Goal: Information Seeking & Learning: Learn about a topic

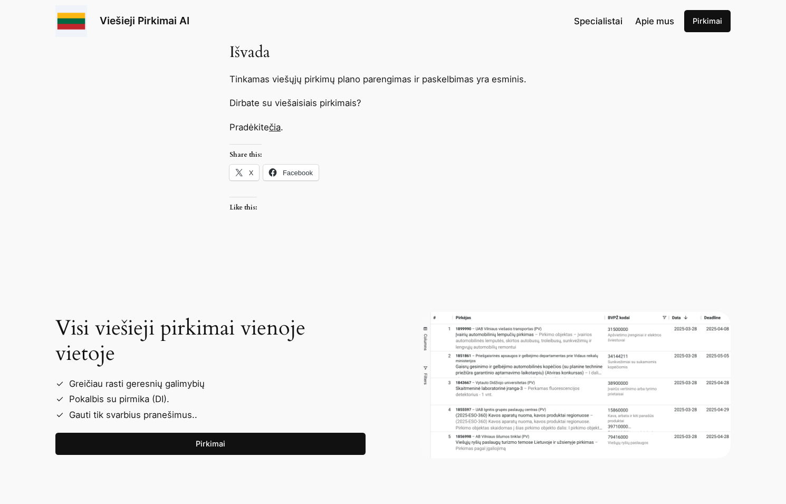
scroll to position [1560, 0]
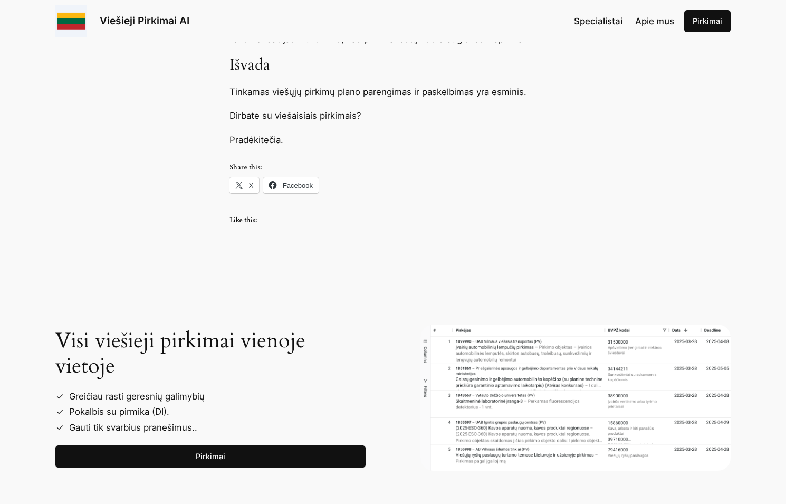
click at [276, 135] on link "čia" at bounding box center [275, 140] width 12 height 11
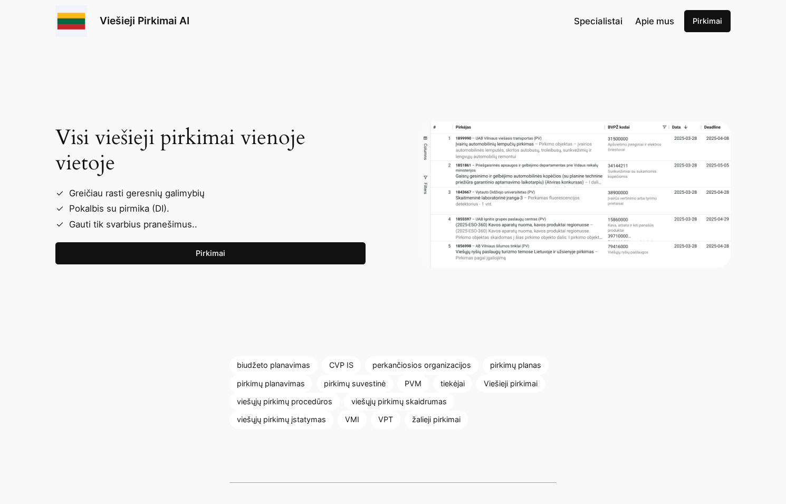
scroll to position [1776, 0]
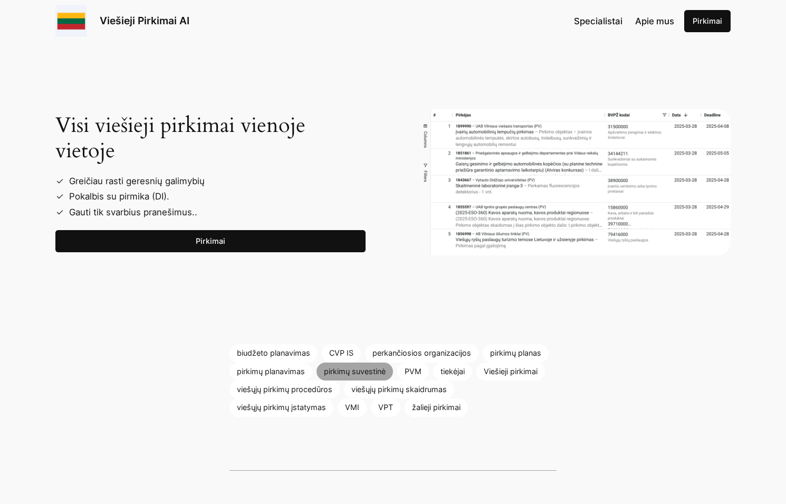
click at [335, 362] on link "pirkimų suvestinė" at bounding box center [354, 371] width 76 height 18
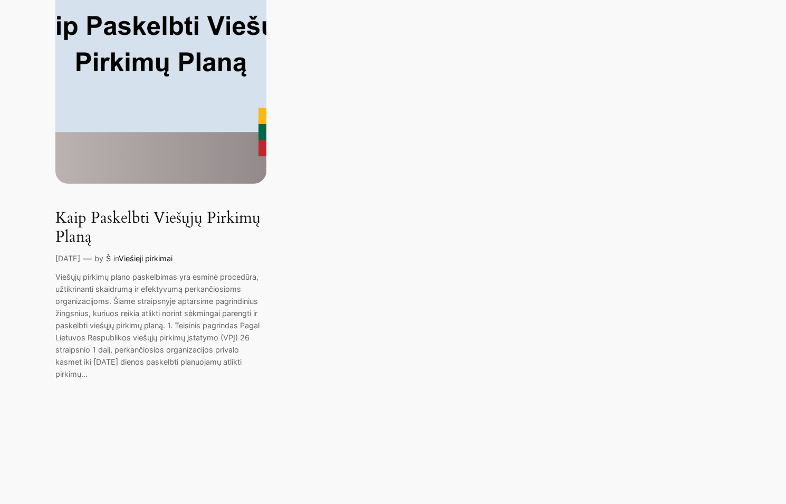
scroll to position [242, 0]
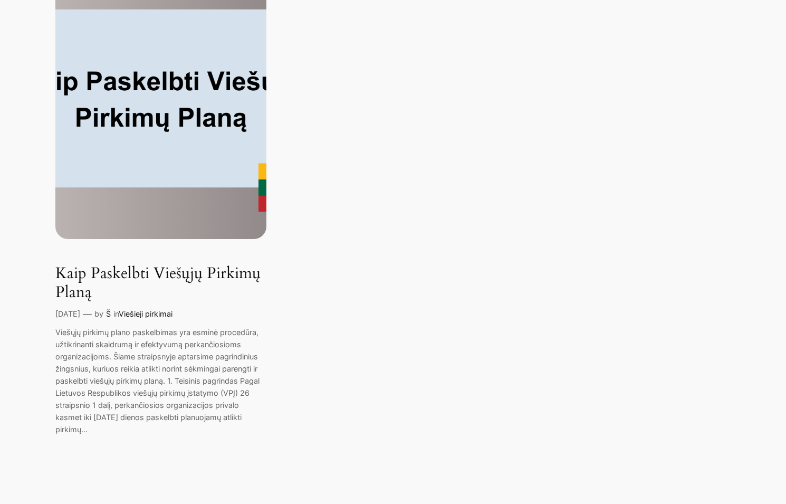
click at [133, 274] on link "Kaip Paskelbti Viešųjų Pirkimų Planą" at bounding box center [160, 282] width 211 height 37
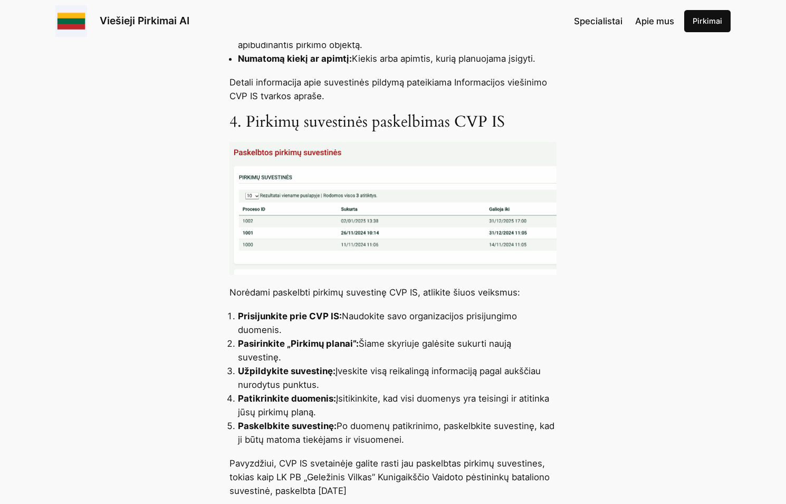
scroll to position [807, 0]
